Goal: Task Accomplishment & Management: Manage account settings

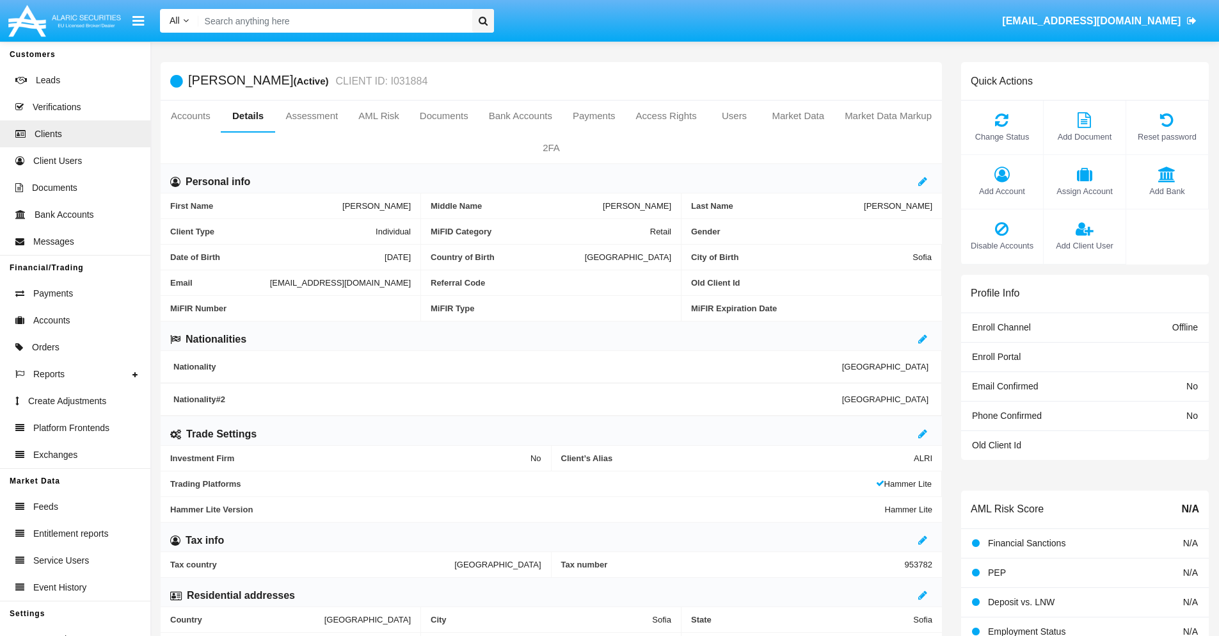
click at [798, 116] on link "Market Data" at bounding box center [798, 115] width 73 height 31
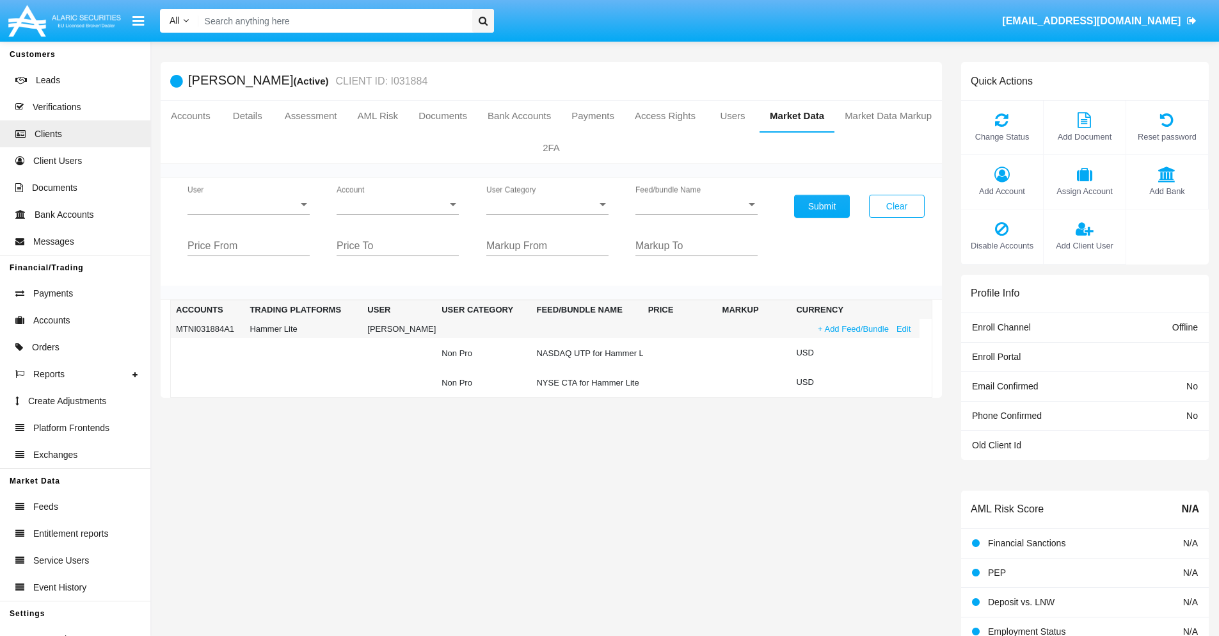
click at [852, 328] on link "+ Add Feed/Bundle" at bounding box center [853, 328] width 79 height 13
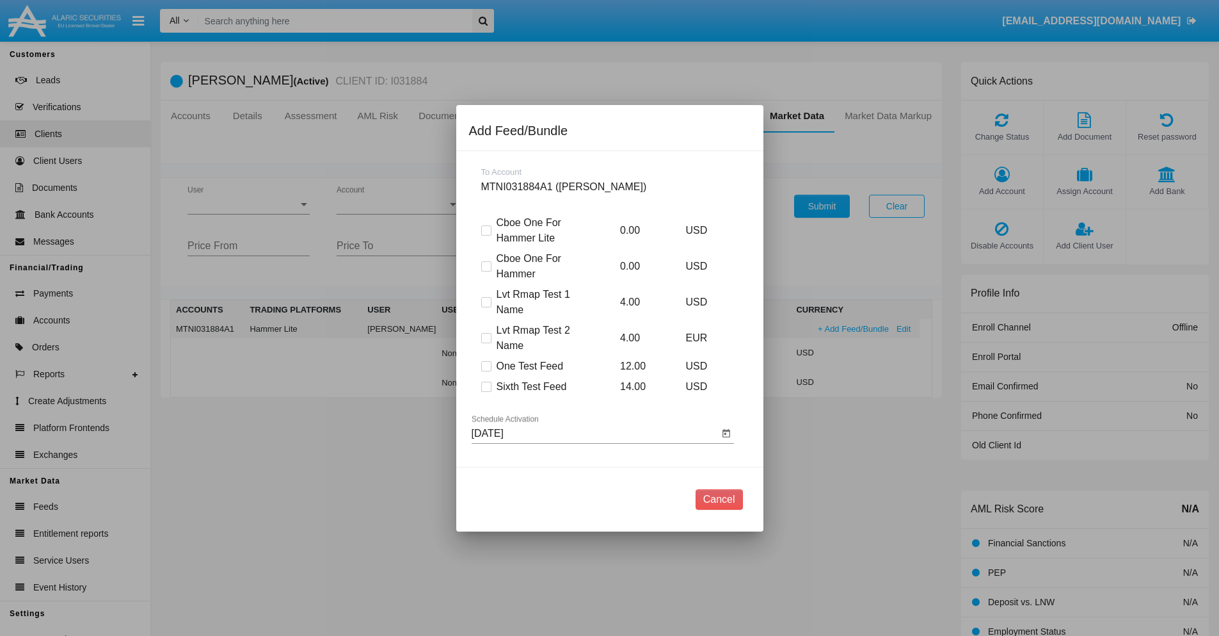
click at [486, 386] on span at bounding box center [486, 386] width 10 height 10
click at [486, 392] on input "Sixth Test Feed" at bounding box center [486, 392] width 1 height 1
checkbox input "true"
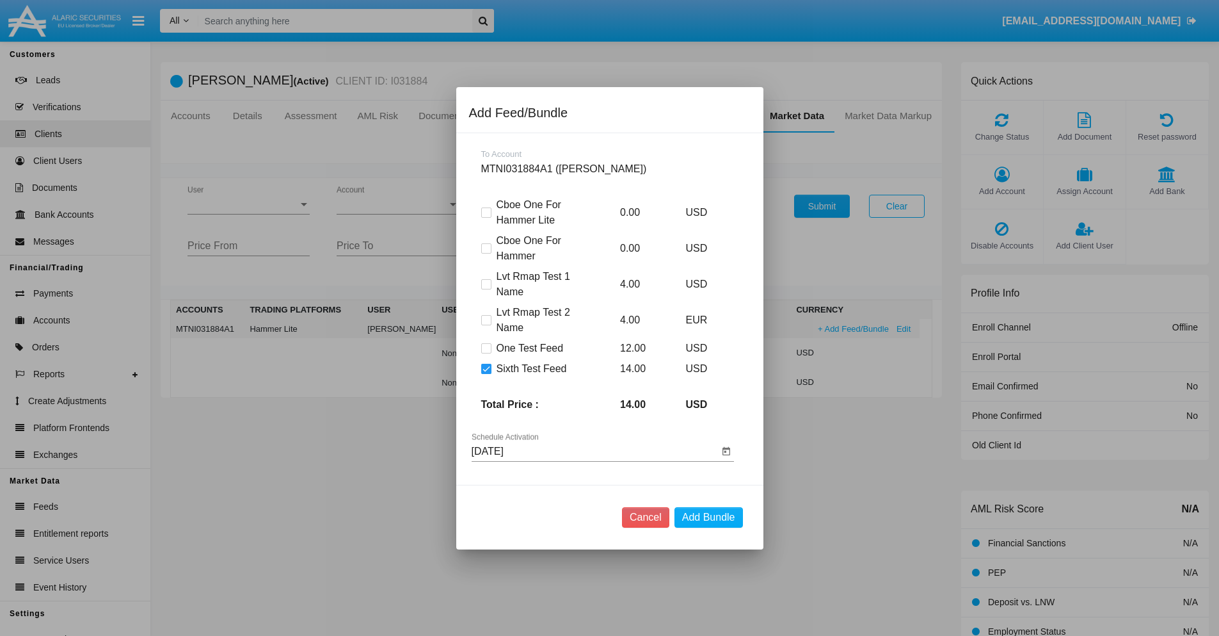
click at [595, 451] on input "[DATE]" at bounding box center [595, 451] width 247 height 12
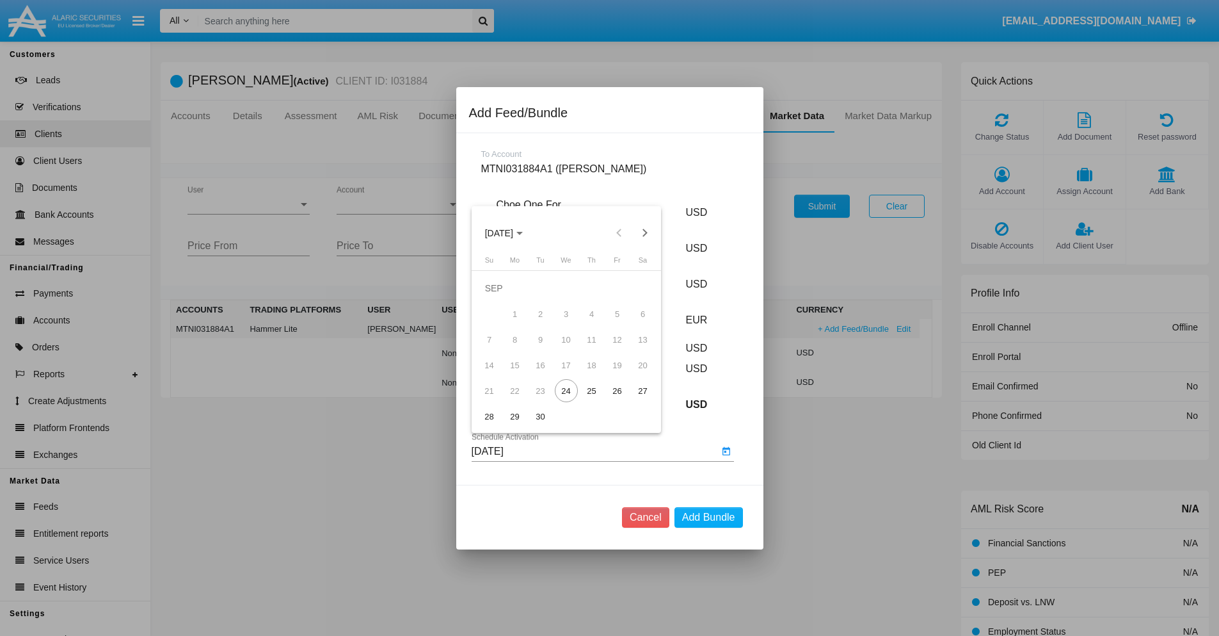
click at [509, 232] on span "SEP 2025" at bounding box center [499, 233] width 28 height 10
click at [633, 349] on div "2027" at bounding box center [633, 349] width 40 height 23
click at [588, 349] on div "NOV" at bounding box center [588, 349] width 40 height 23
click at [617, 390] on div "26" at bounding box center [617, 390] width 23 height 23
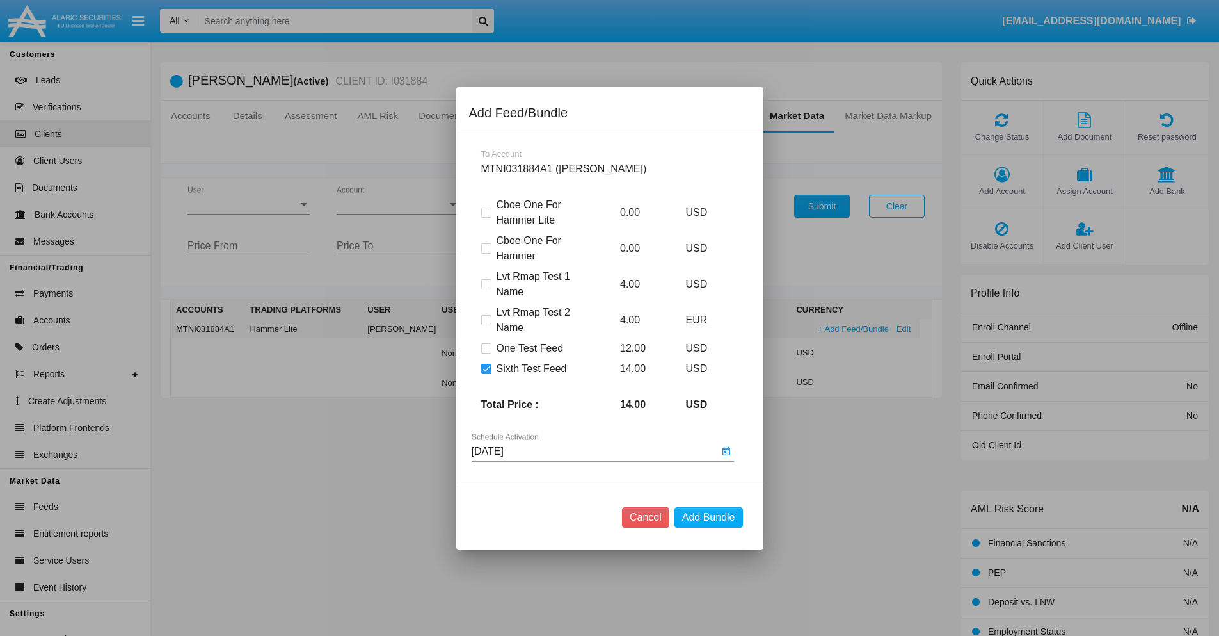
type input "11/26/27"
click at [709, 517] on button "Add Bundle" at bounding box center [709, 517] width 68 height 20
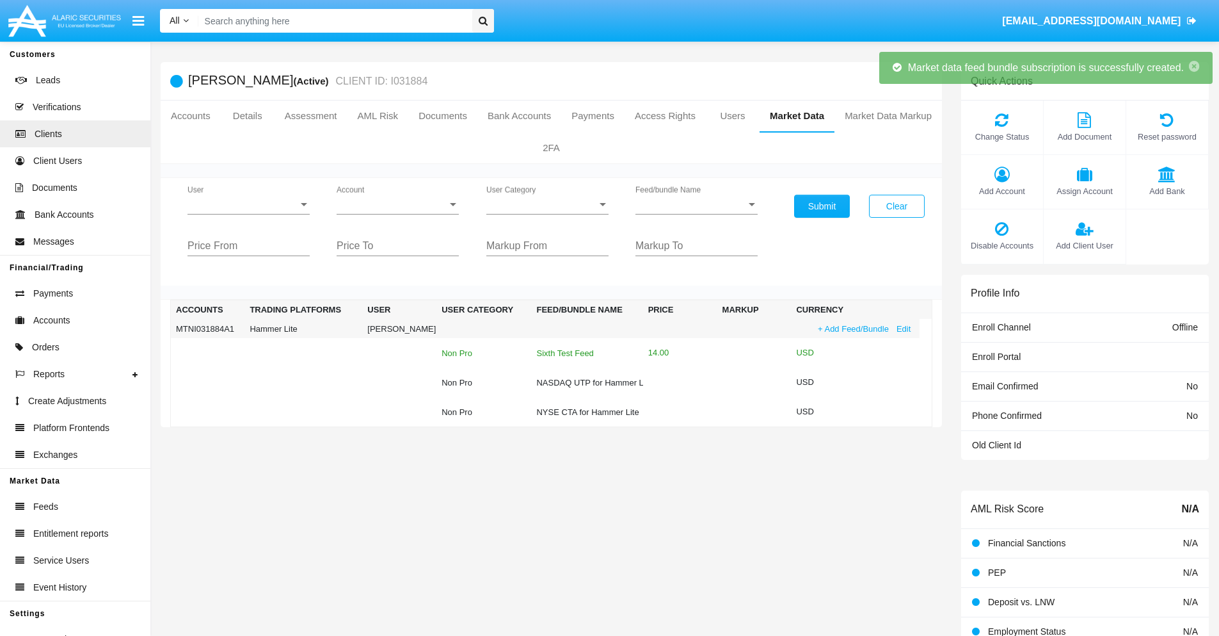
click at [586, 353] on div "Sixth Test Feed" at bounding box center [586, 353] width 101 height 8
